Goal: Task Accomplishment & Management: Use online tool/utility

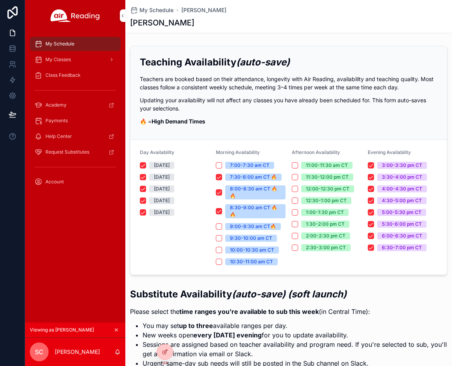
click at [0, 0] on div at bounding box center [0, 0] width 0 height 0
click at [0, 0] on icon at bounding box center [0, 0] width 0 height 0
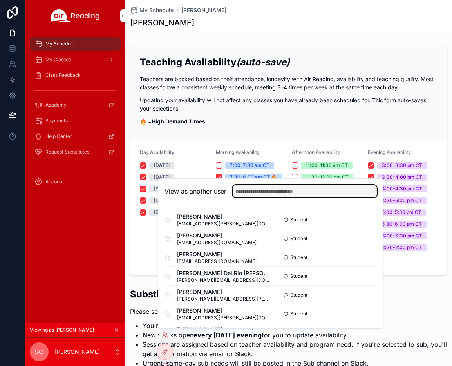
click at [280, 191] on input "text" at bounding box center [304, 191] width 144 height 13
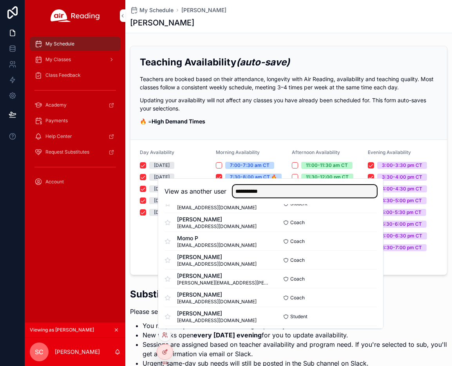
scroll to position [76, 0]
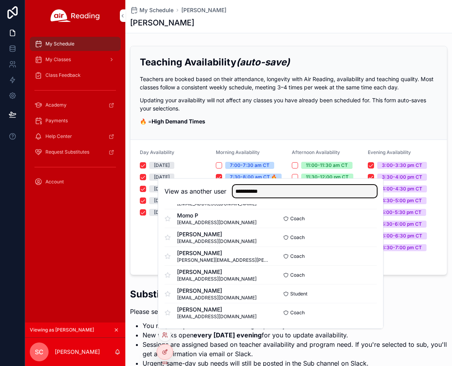
type input "**********"
click at [0, 0] on button "Select" at bounding box center [0, 0] width 0 height 0
